Goal: Task Accomplishment & Management: Use online tool/utility

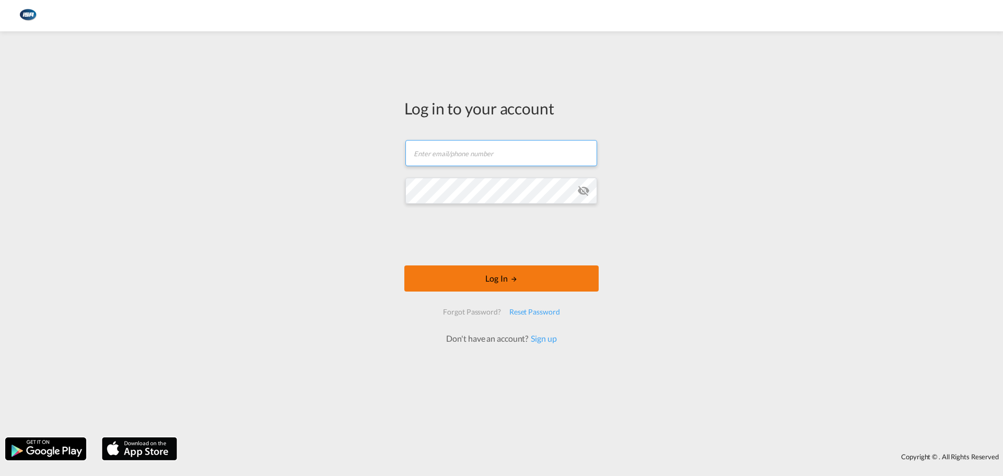
type input "[EMAIL_ADDRESS][DOMAIN_NAME]"
click at [493, 284] on button "Log In" at bounding box center [501, 278] width 194 height 26
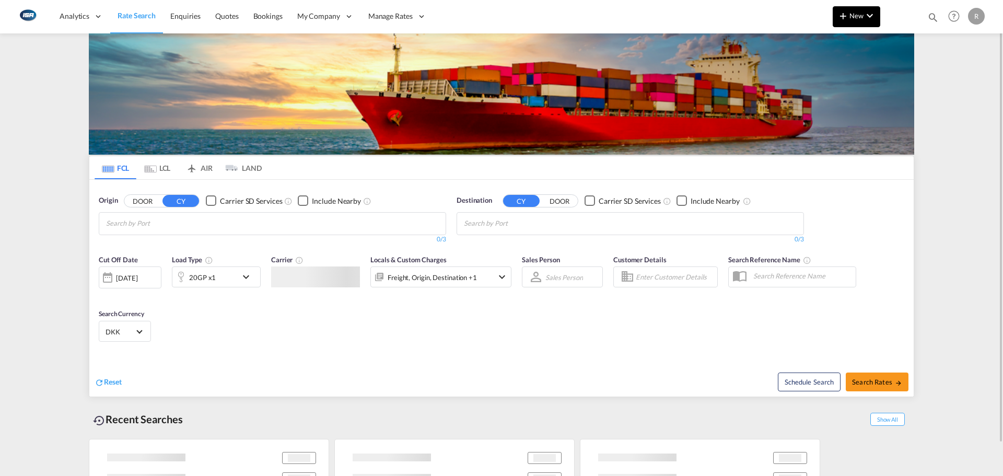
click at [867, 14] on md-icon "icon-chevron-down" at bounding box center [869, 15] width 13 height 13
click at [865, 37] on body "Analytics Reports Dashboard Rate Search Enquiries Quotes Bookings" at bounding box center [501, 238] width 1003 height 476
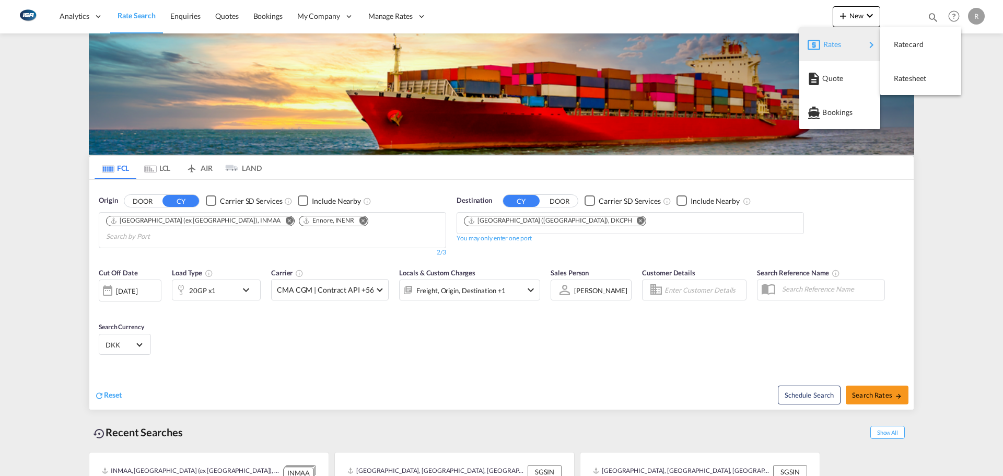
click at [834, 42] on span "Rates" at bounding box center [829, 44] width 13 height 21
click at [893, 74] on div "Ratesheet" at bounding box center [920, 78] width 64 height 26
